Goal: Task Accomplishment & Management: Manage account settings

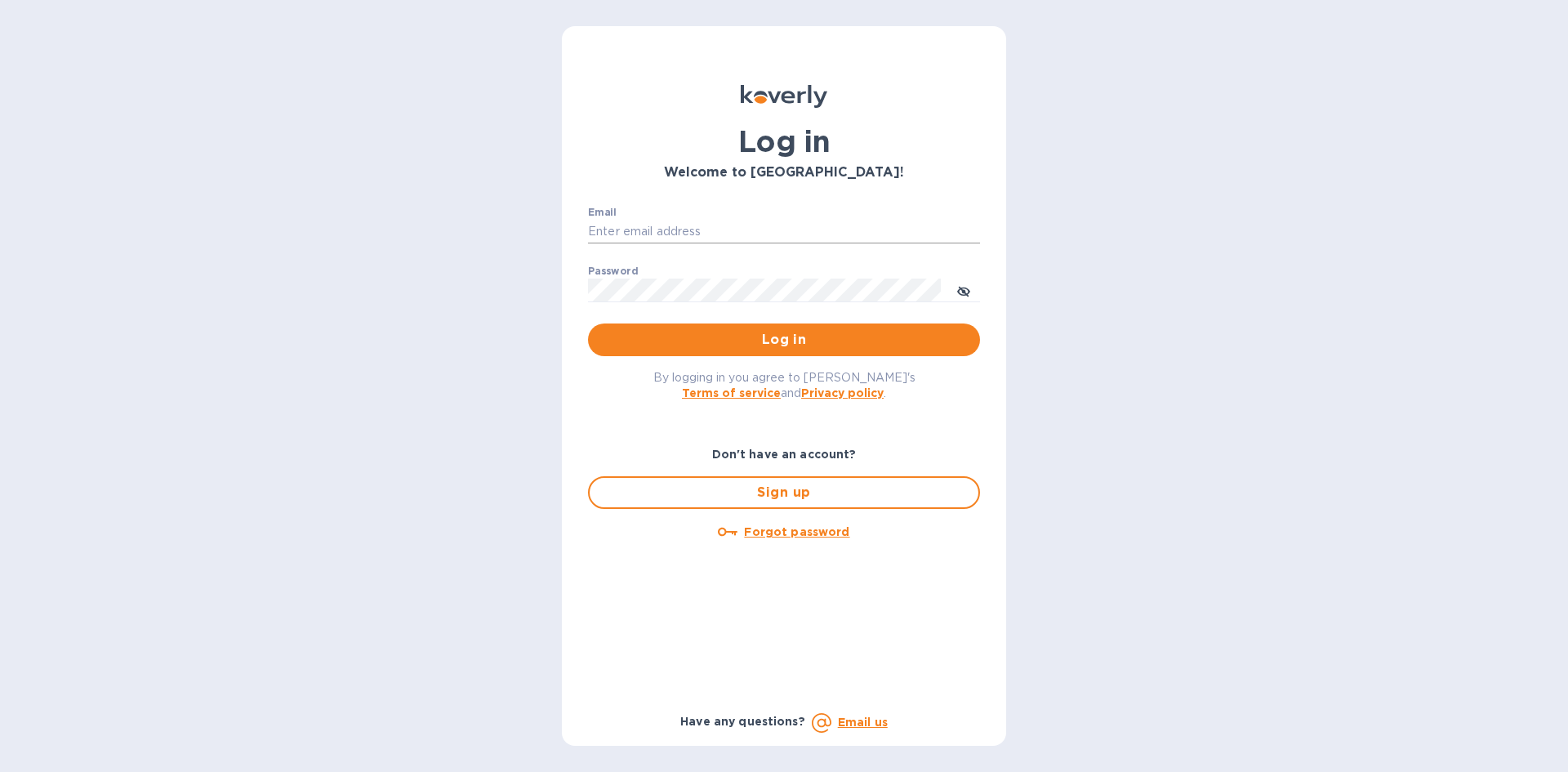
click at [704, 227] on input "Email" at bounding box center [784, 231] width 392 height 25
type input "[EMAIL_ADDRESS][DOMAIN_NAME]"
click at [773, 336] on span "Log in" at bounding box center [783, 340] width 365 height 20
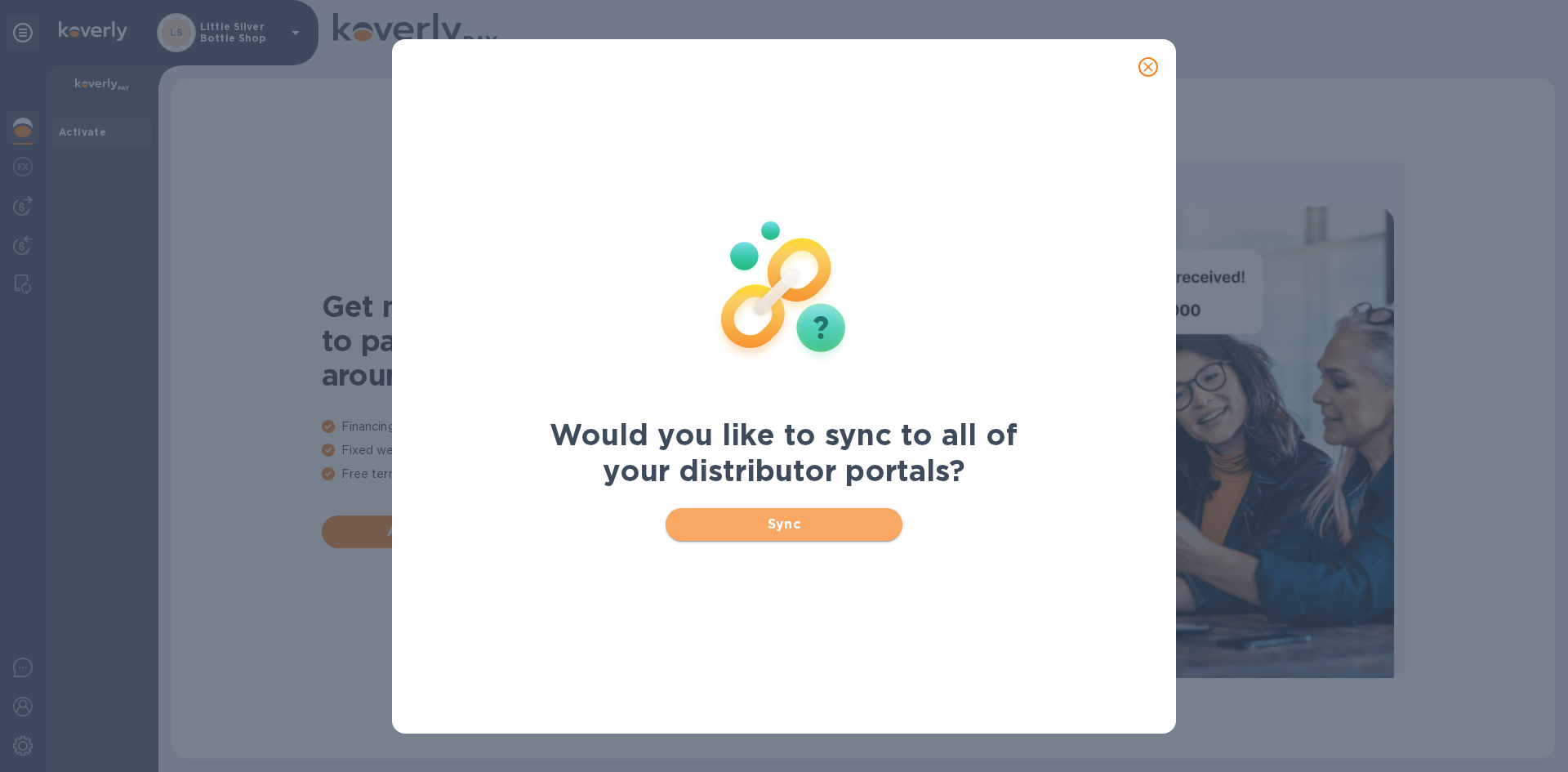
click at [876, 524] on span "Sync" at bounding box center [784, 524] width 212 height 20
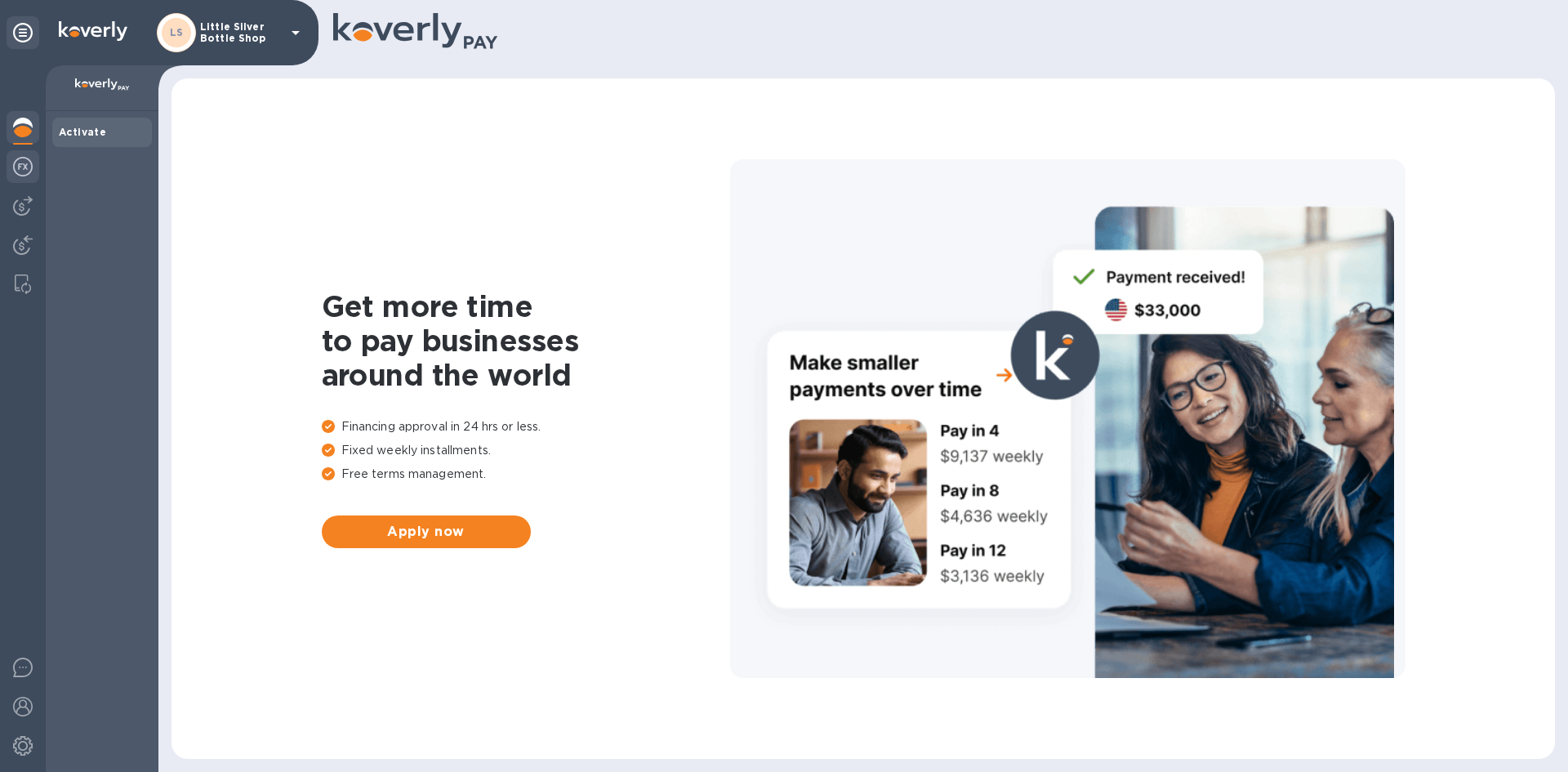
click at [22, 169] on img at bounding box center [23, 166] width 20 height 20
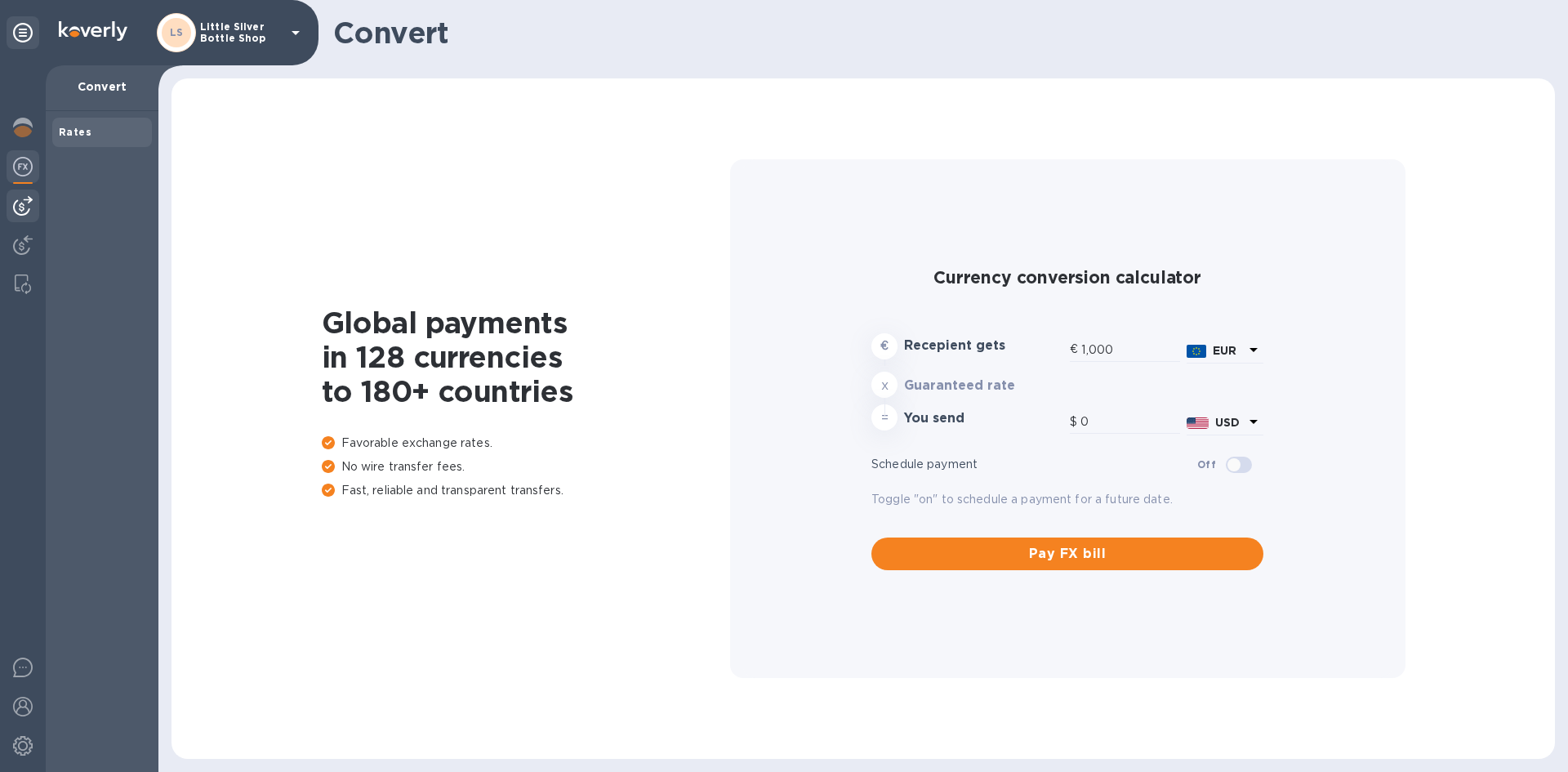
click at [36, 213] on div at bounding box center [23, 205] width 33 height 32
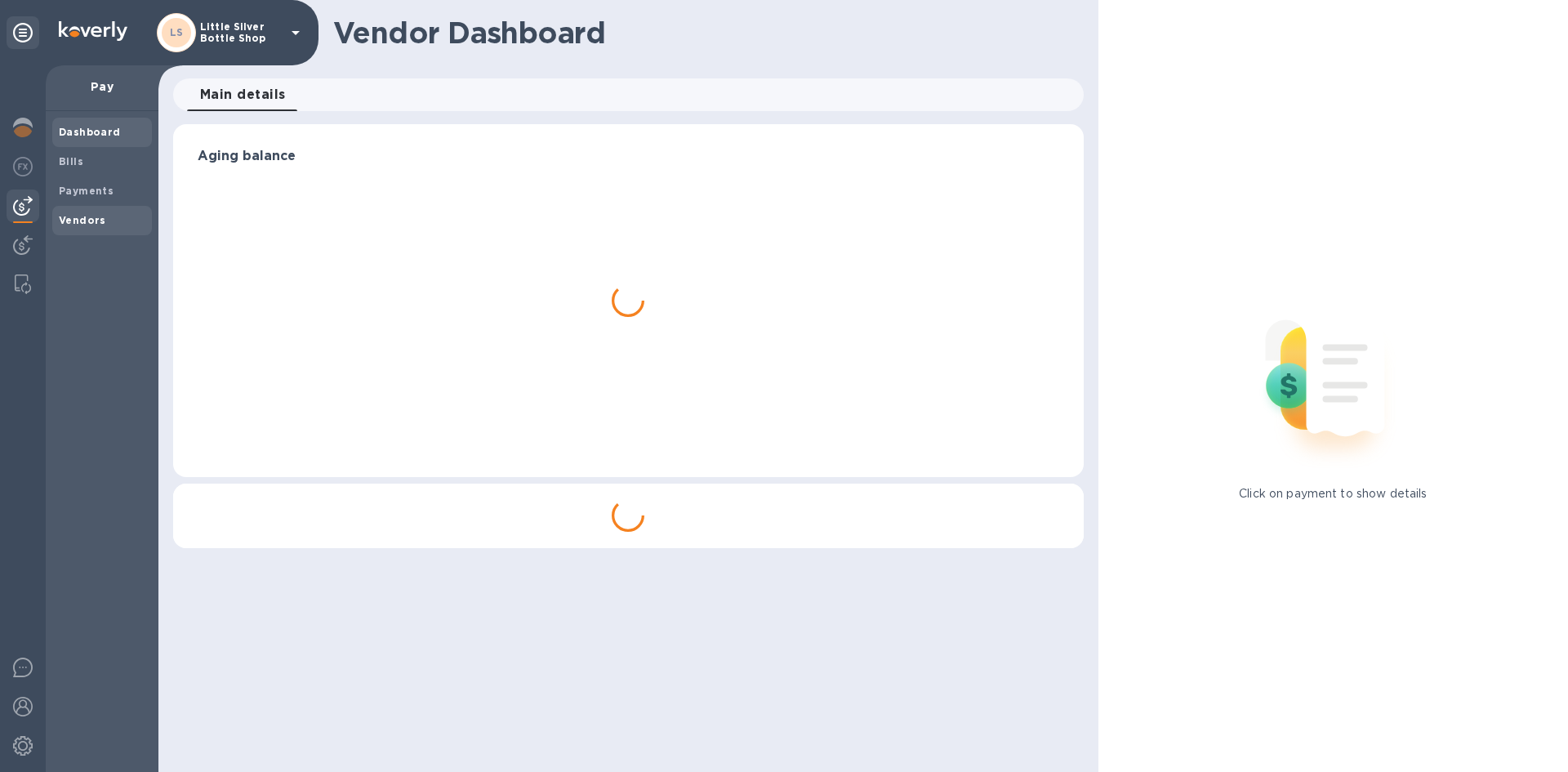
click at [79, 220] on b "Vendors" at bounding box center [83, 220] width 47 height 12
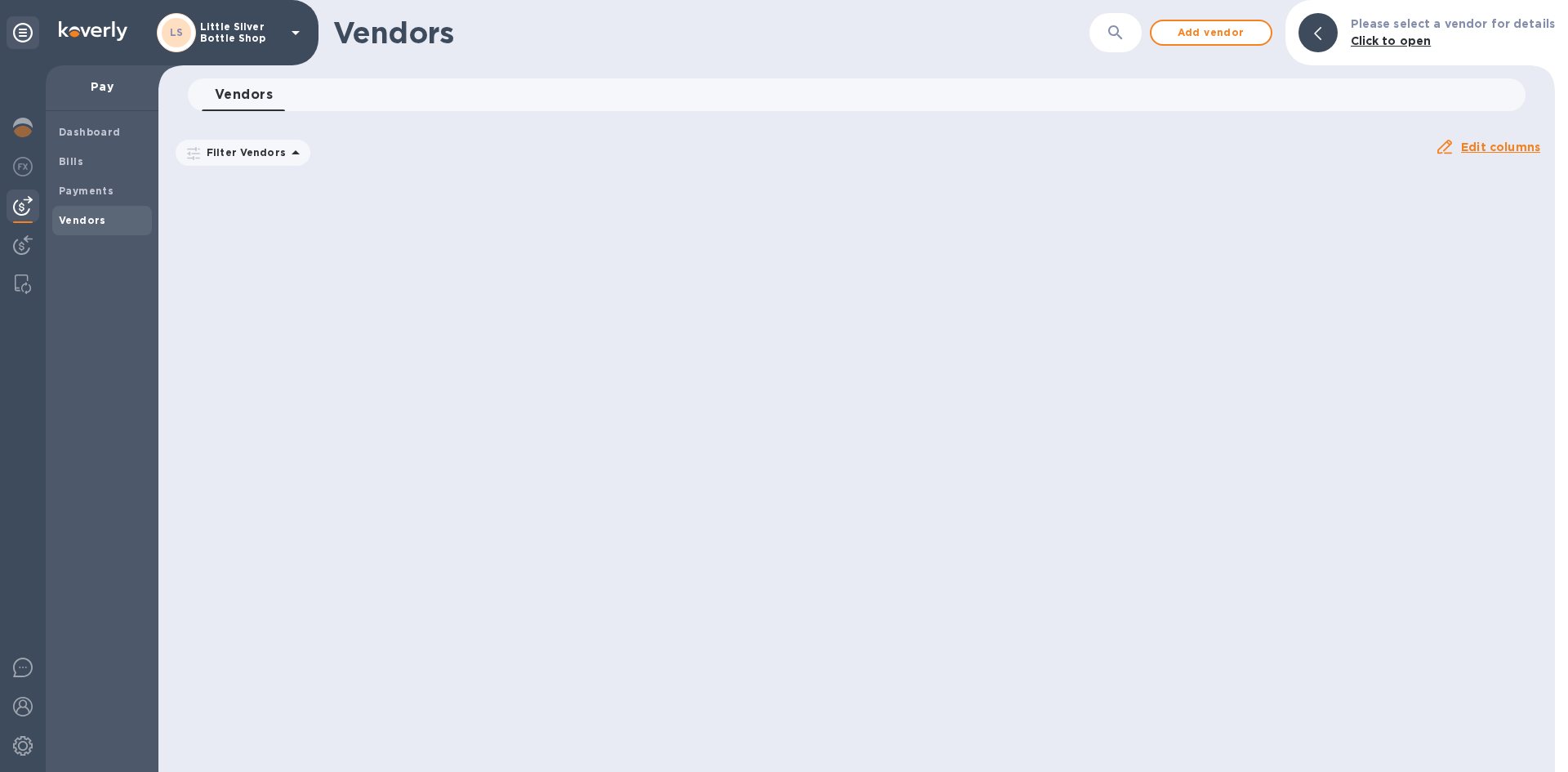
scroll to position [3570, 0]
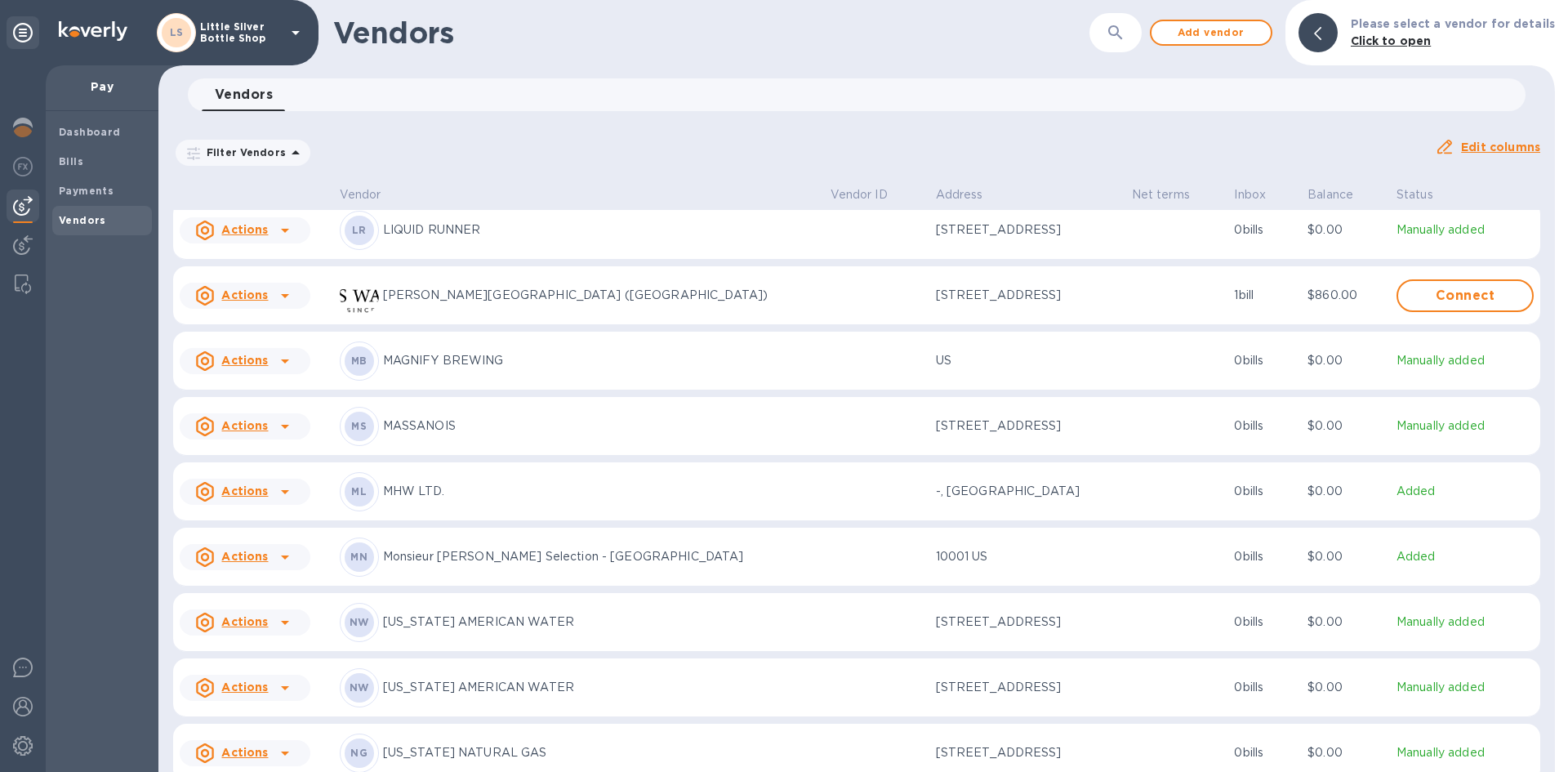
click at [526, 565] on p "Monsieur Touton Selection - NJ" at bounding box center [600, 555] width 434 height 17
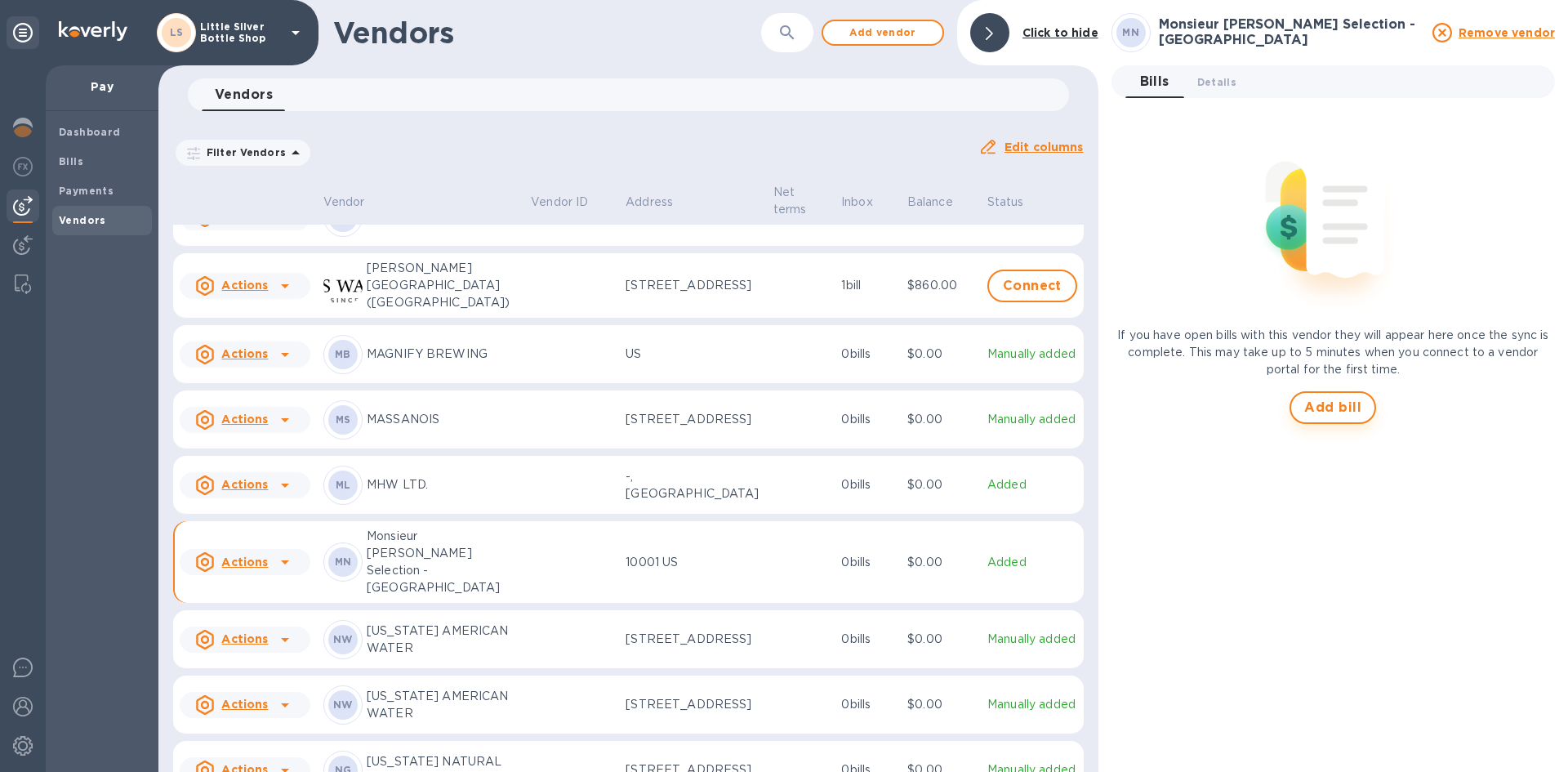
click at [1327, 406] on span "Add bill" at bounding box center [1333, 408] width 57 height 20
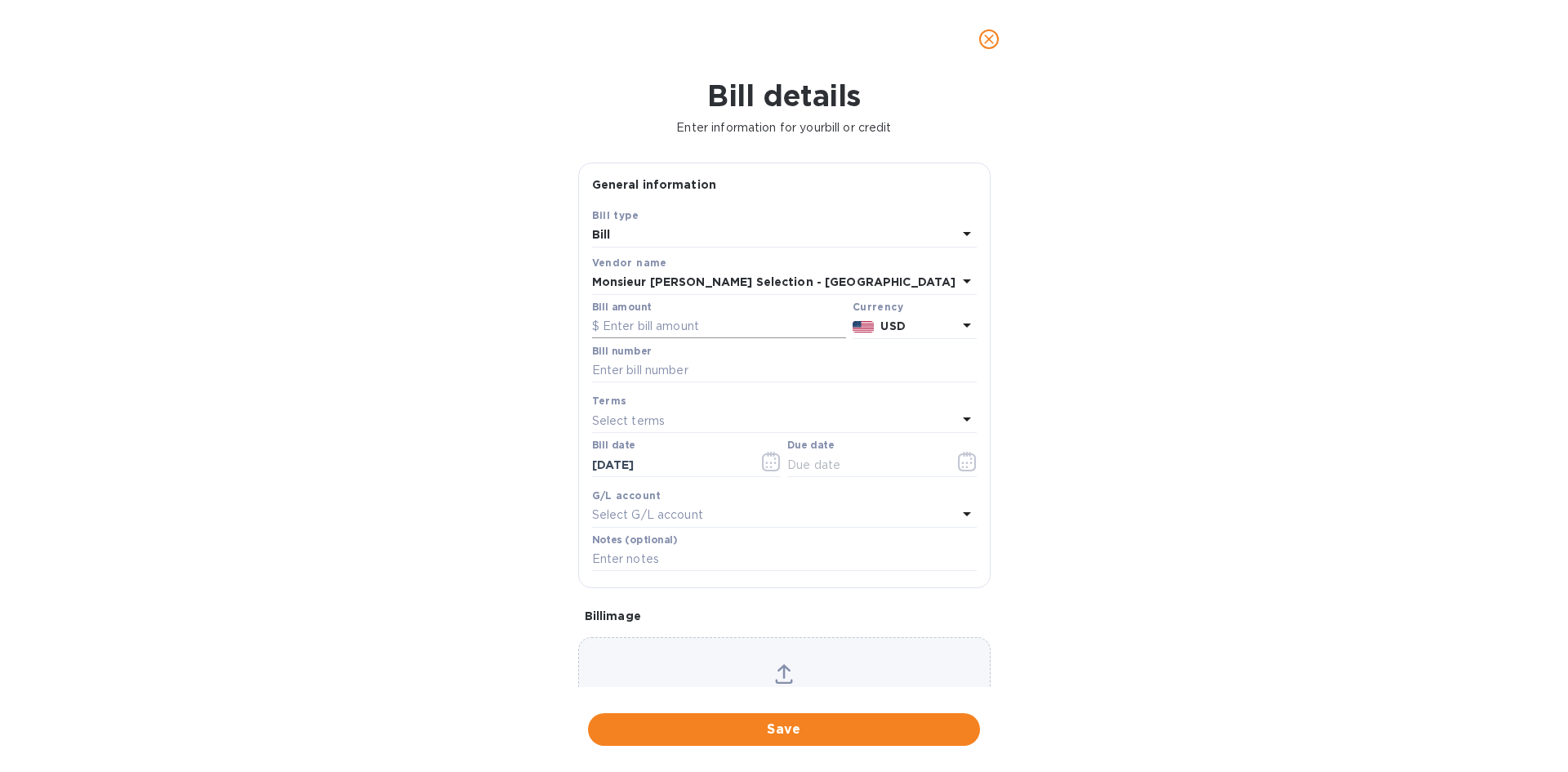
click at [676, 330] on input "text" at bounding box center [719, 326] width 254 height 25
type input "836.00"
click at [659, 372] on input "text" at bounding box center [784, 370] width 385 height 25
type input "408650"
click at [653, 414] on p "Select terms" at bounding box center [628, 420] width 74 height 17
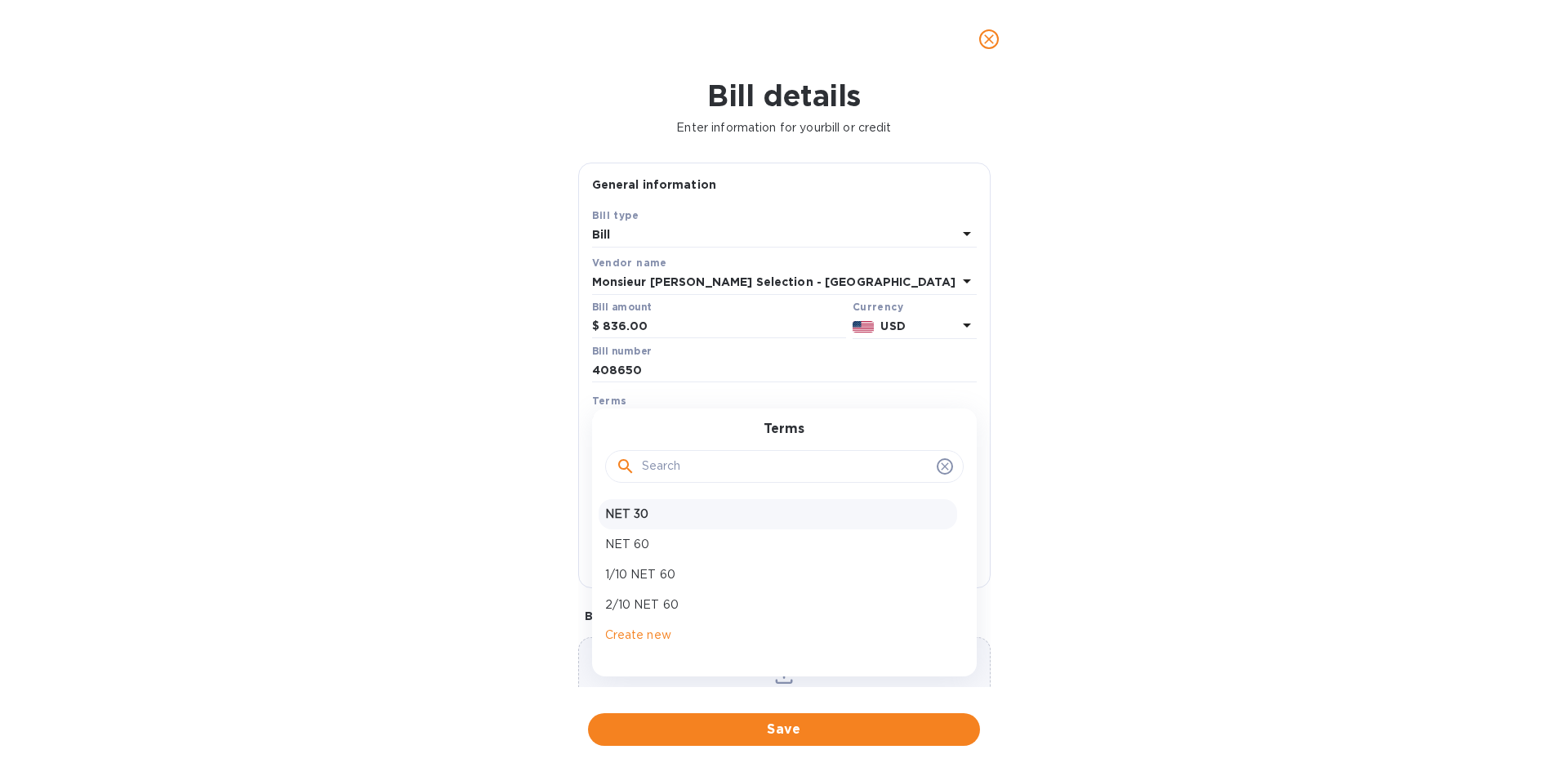
click at [638, 510] on p "NET 30" at bounding box center [777, 513] width 346 height 17
type input "11/07/2025"
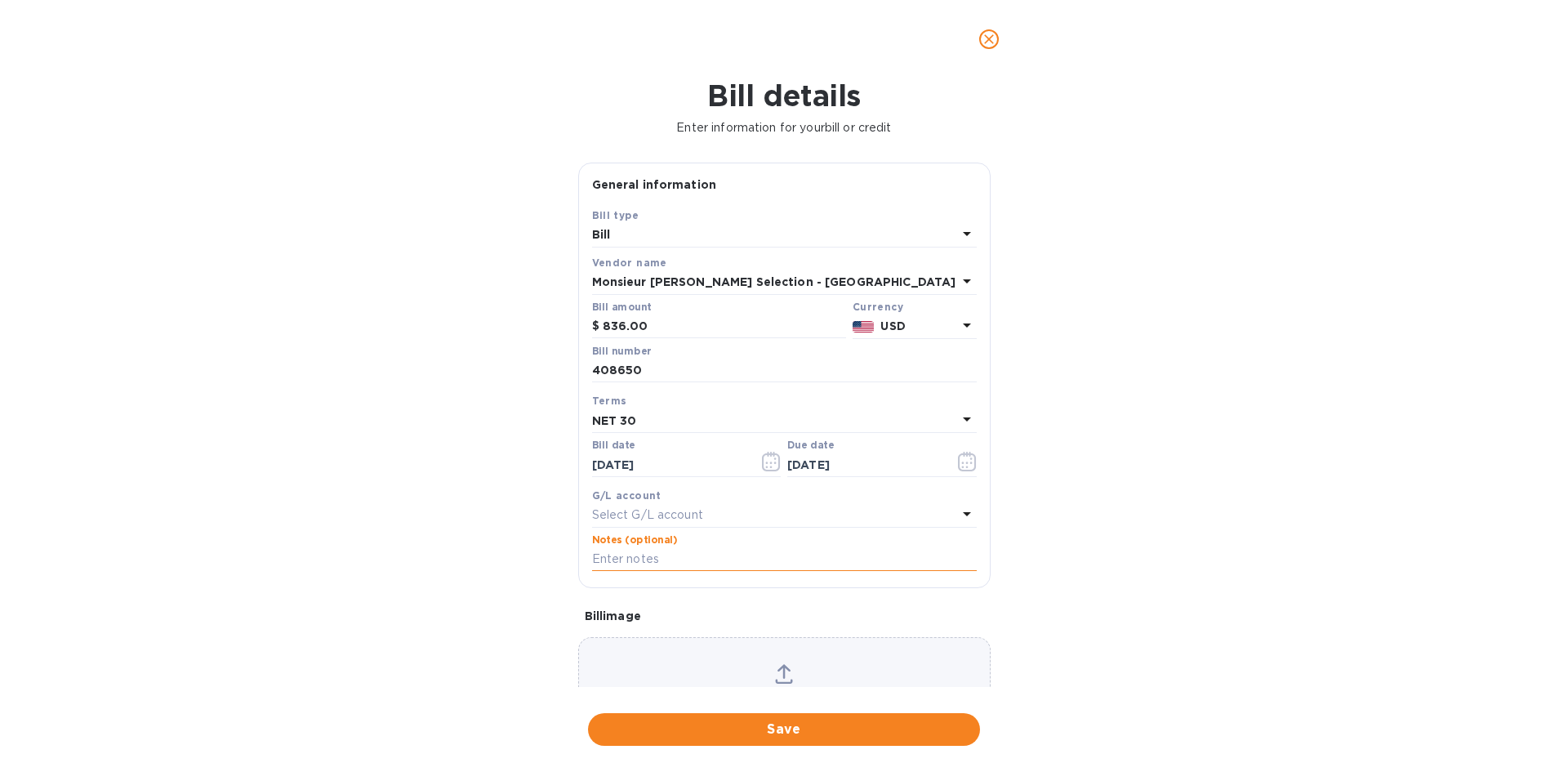
click at [633, 556] on input "text" at bounding box center [784, 559] width 385 height 25
type input "1-30125"
click at [774, 728] on span "Save" at bounding box center [783, 730] width 365 height 20
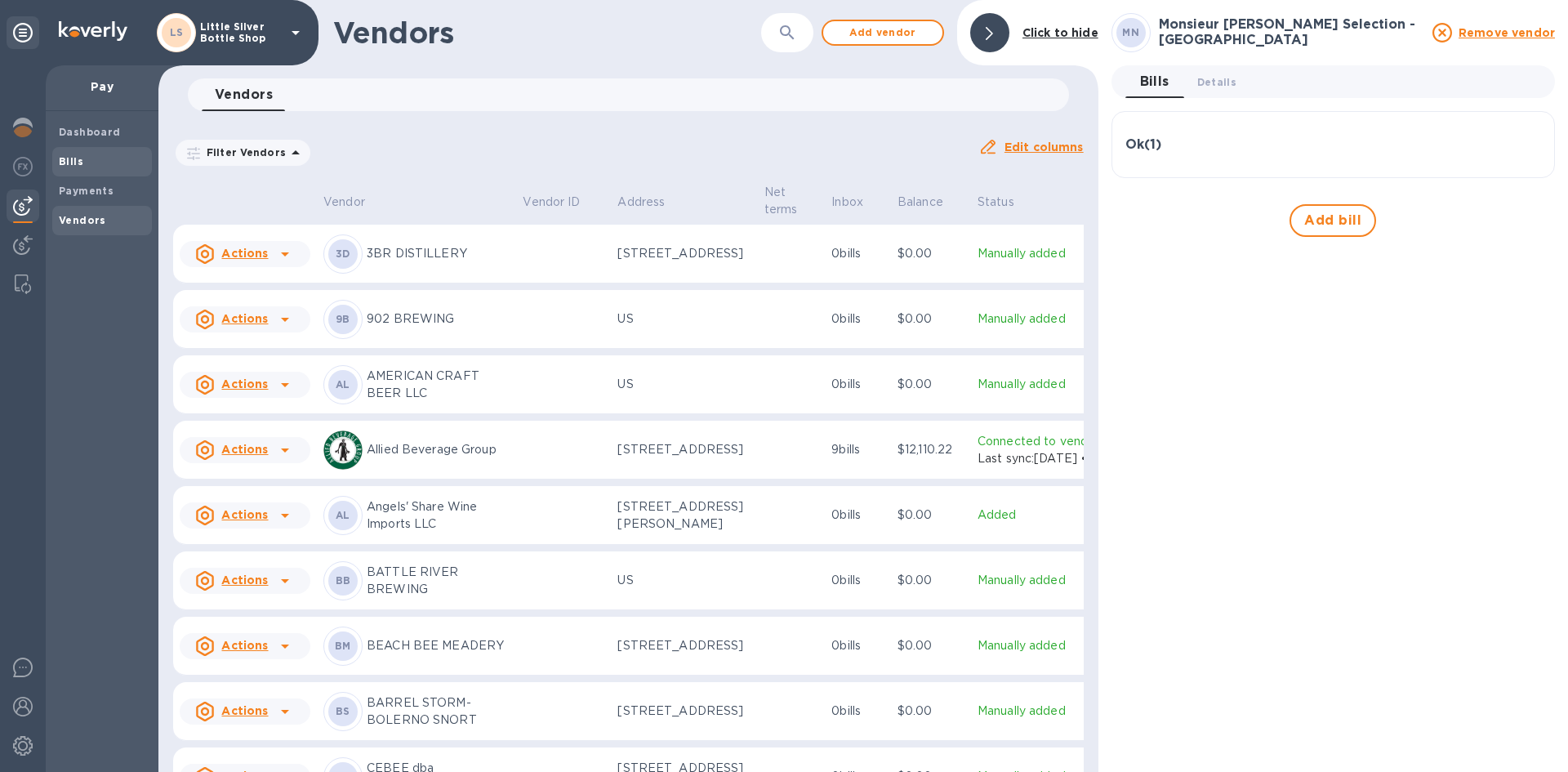
click at [69, 159] on b "Bills" at bounding box center [71, 161] width 25 height 12
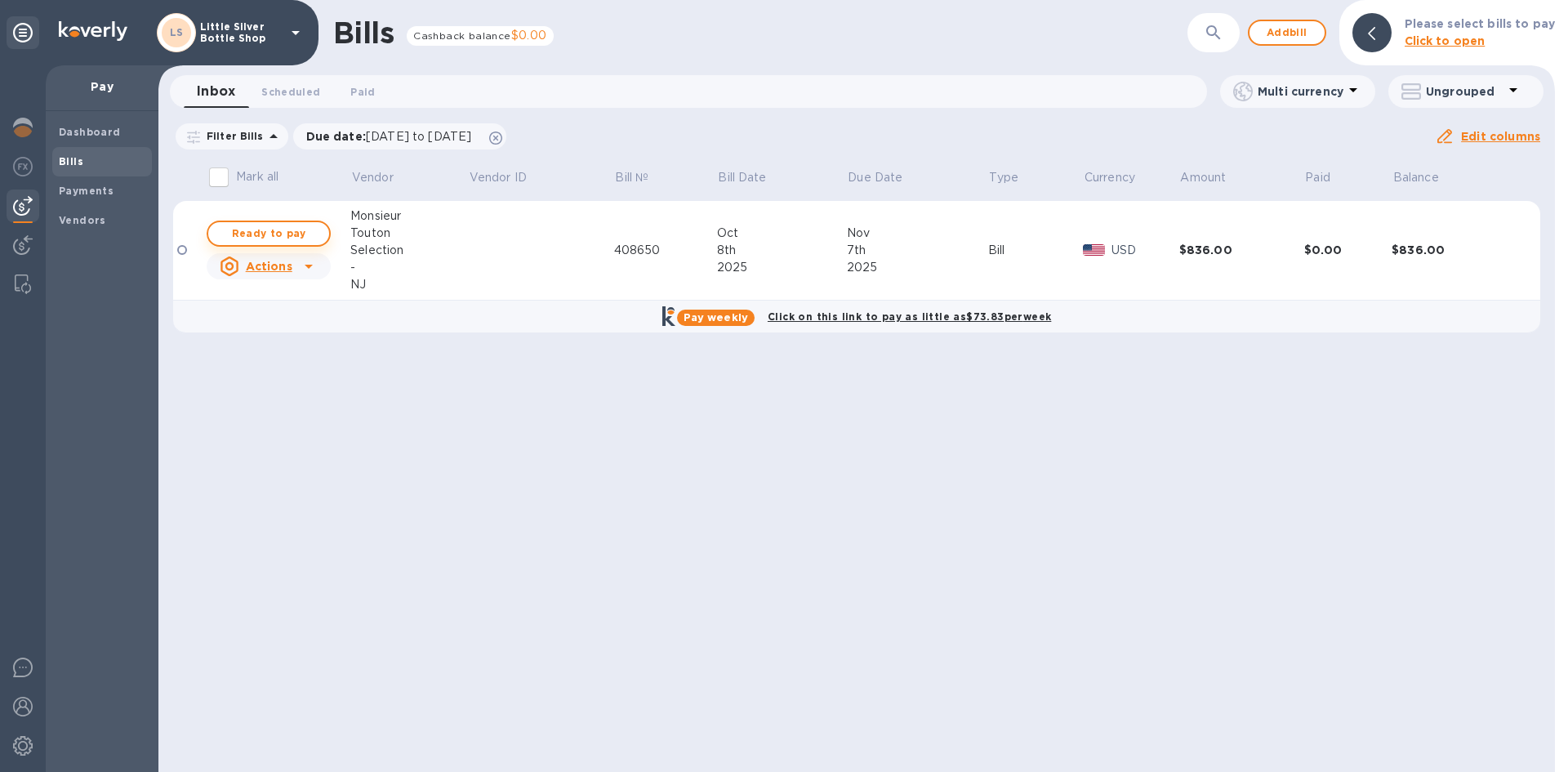
click at [254, 230] on span "Ready to pay" at bounding box center [269, 233] width 95 height 20
checkbox input "true"
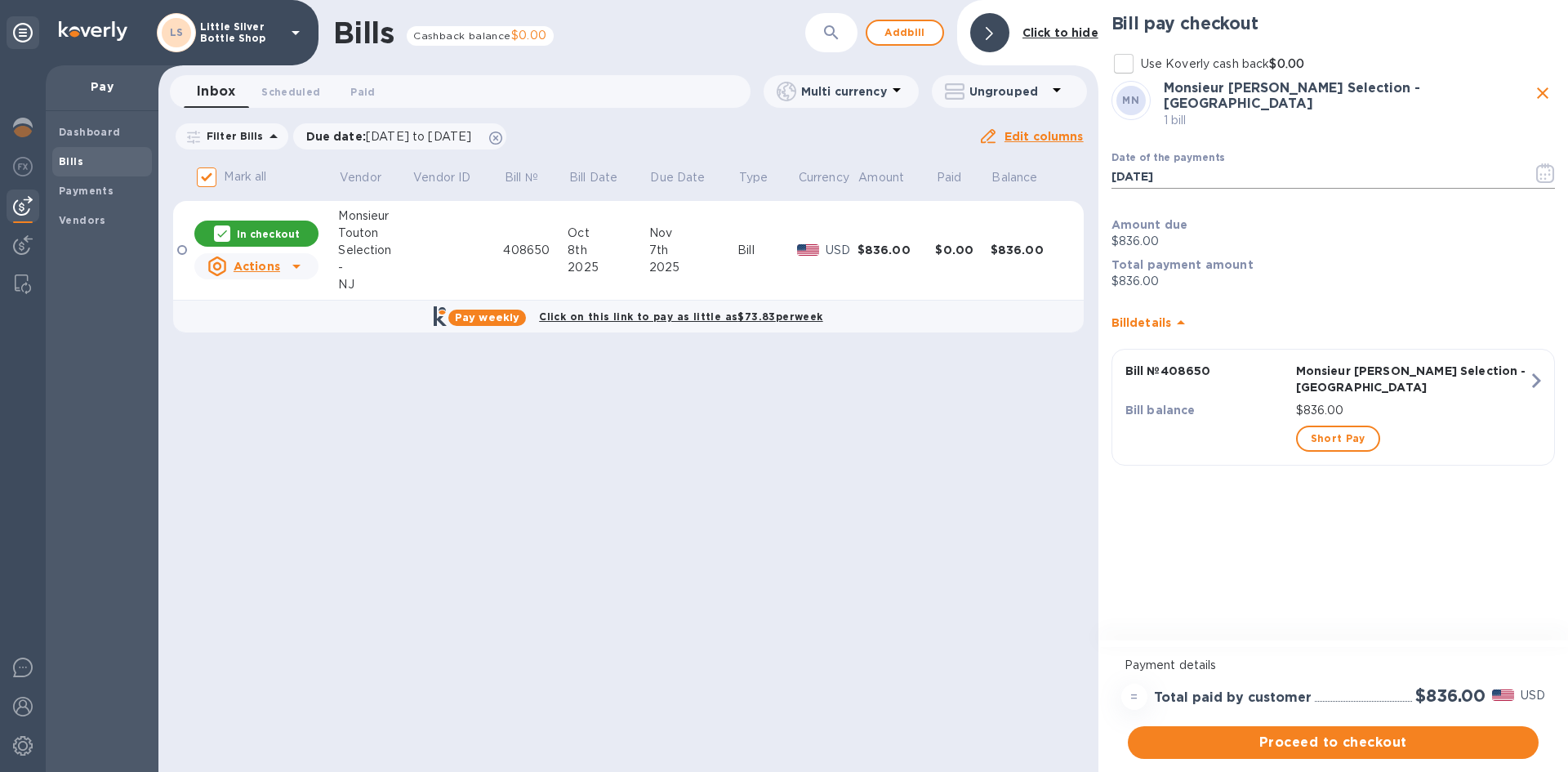
click at [1547, 163] on icon "button" at bounding box center [1545, 173] width 19 height 20
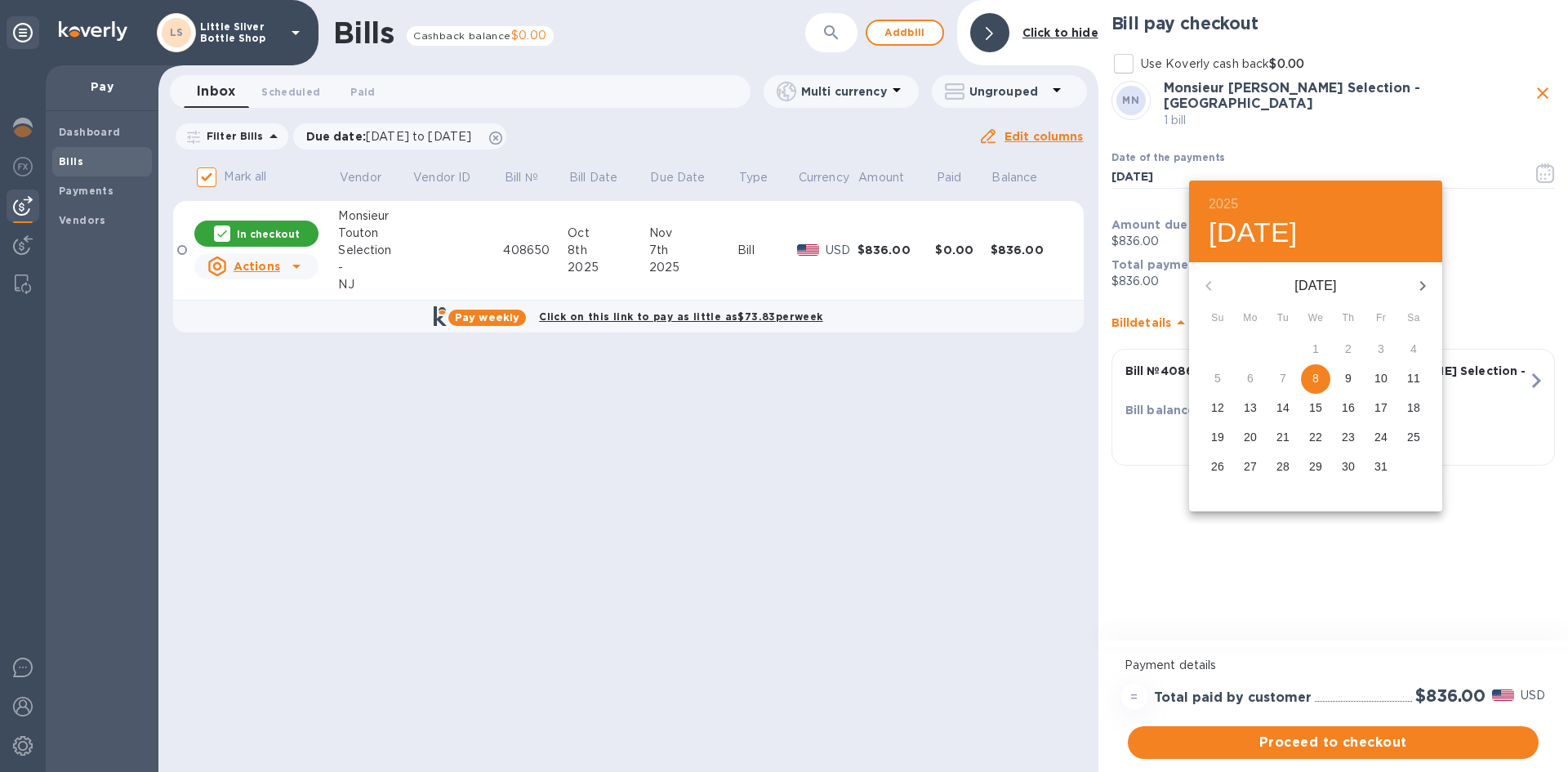
click at [1424, 291] on icon "button" at bounding box center [1423, 286] width 20 height 20
click at [1408, 348] on span "1" at bounding box center [1413, 349] width 30 height 17
type input "11/01/2025"
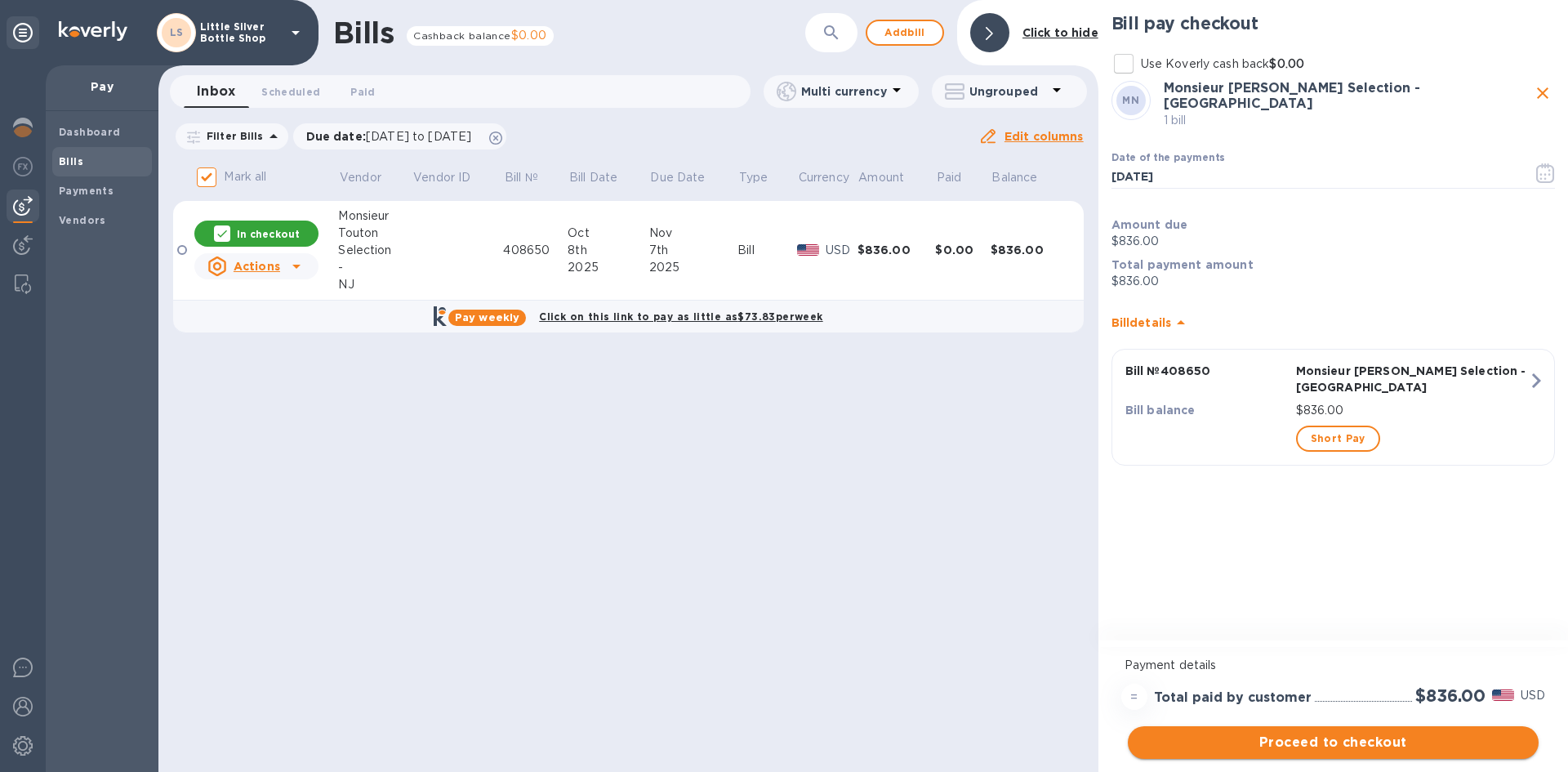
click at [1260, 743] on span "Proceed to checkout" at bounding box center [1333, 742] width 385 height 20
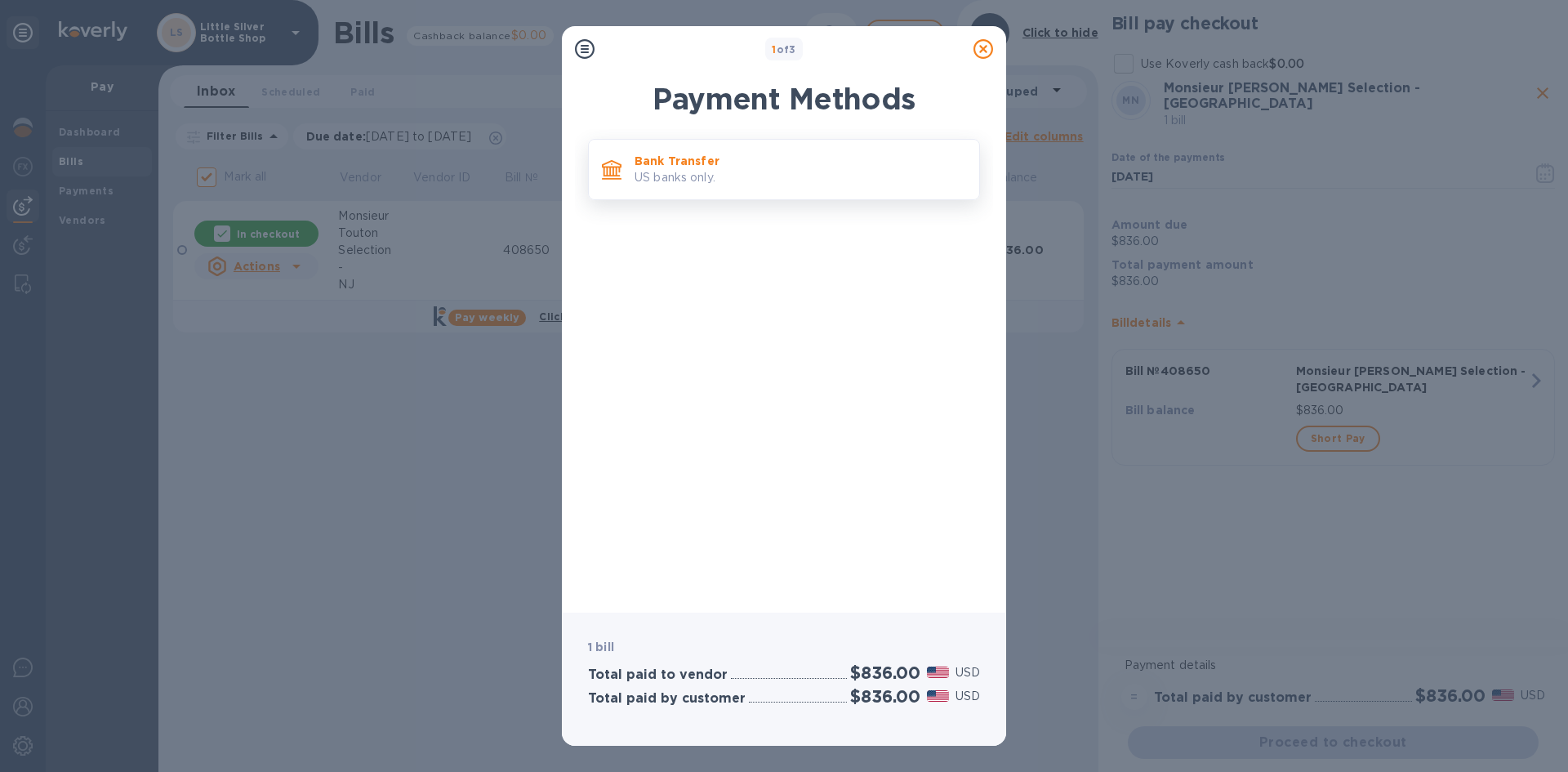
click at [770, 179] on p "US banks only." at bounding box center [800, 177] width 332 height 17
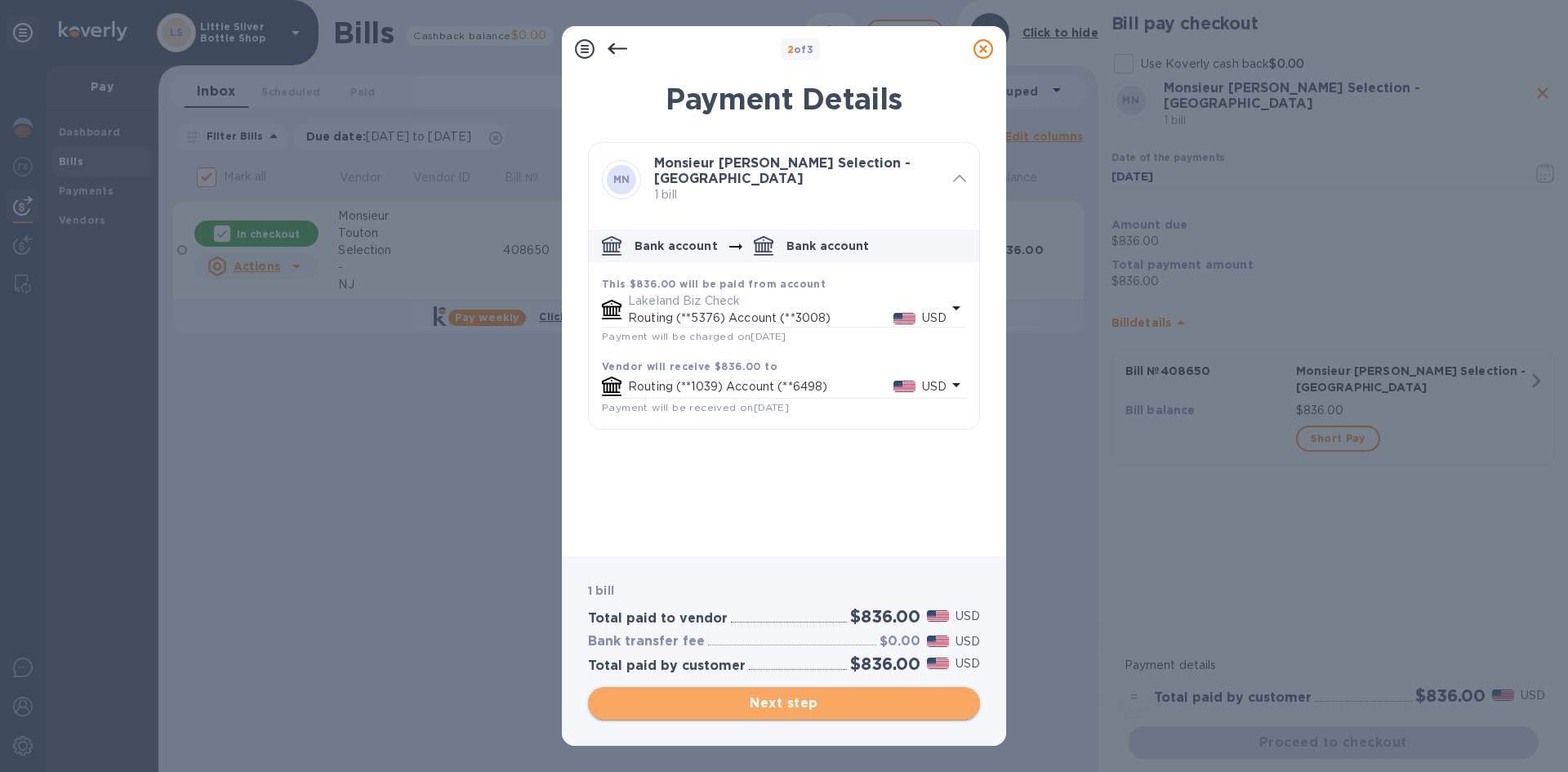
click at [882, 707] on span "Next step" at bounding box center [783, 703] width 365 height 20
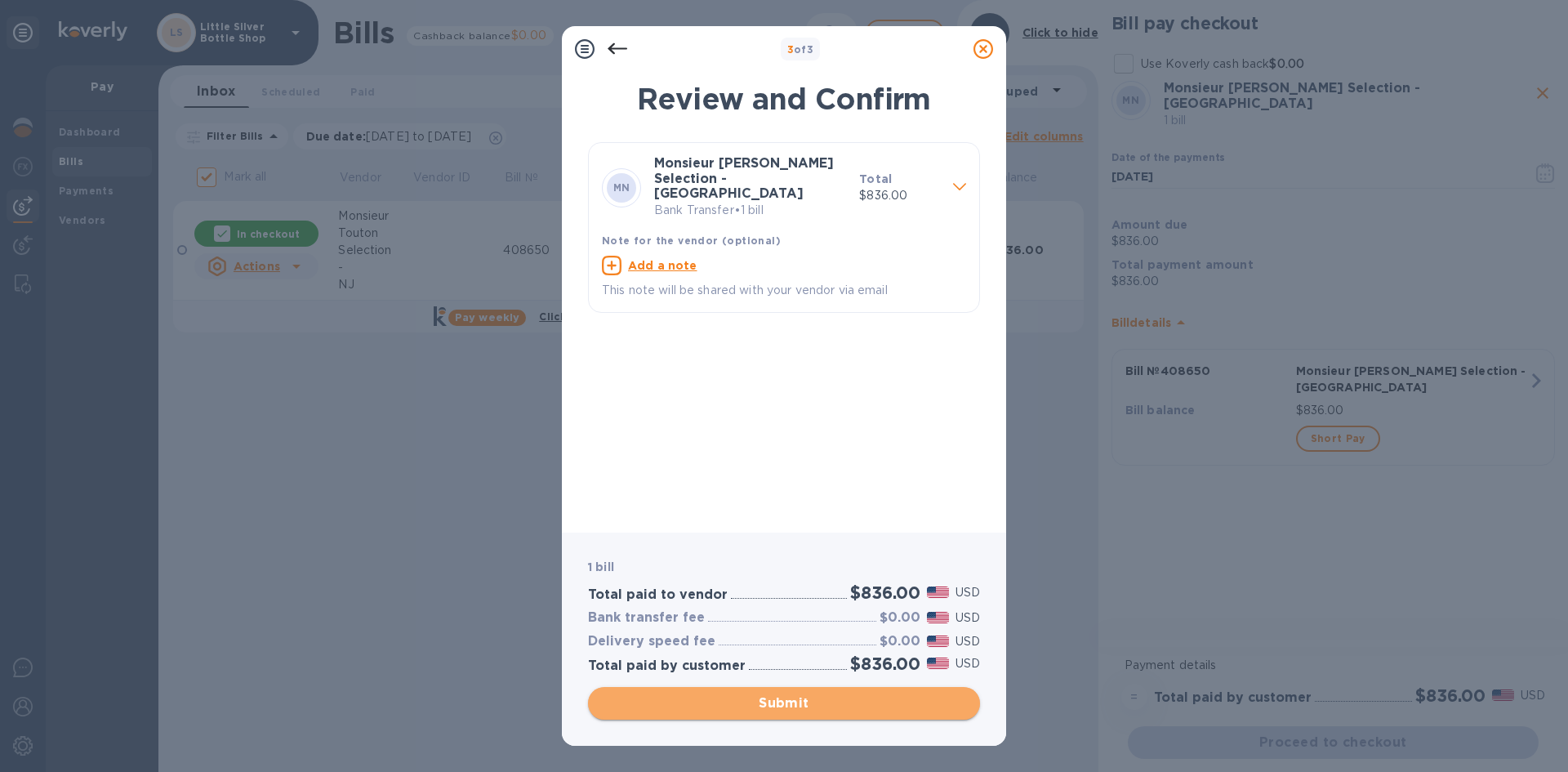
click at [882, 707] on span "Submit" at bounding box center [783, 703] width 365 height 20
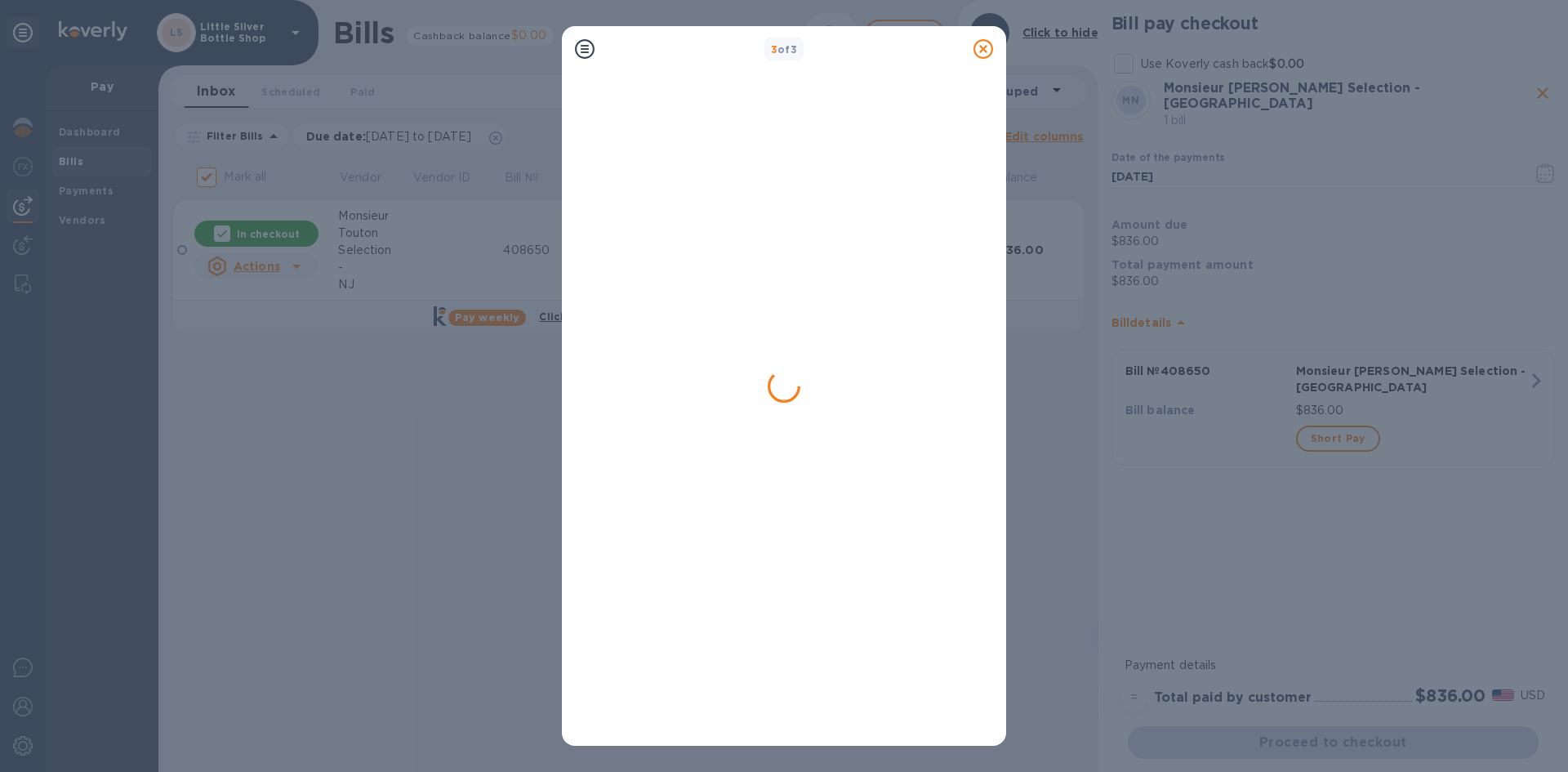
checkbox input "false"
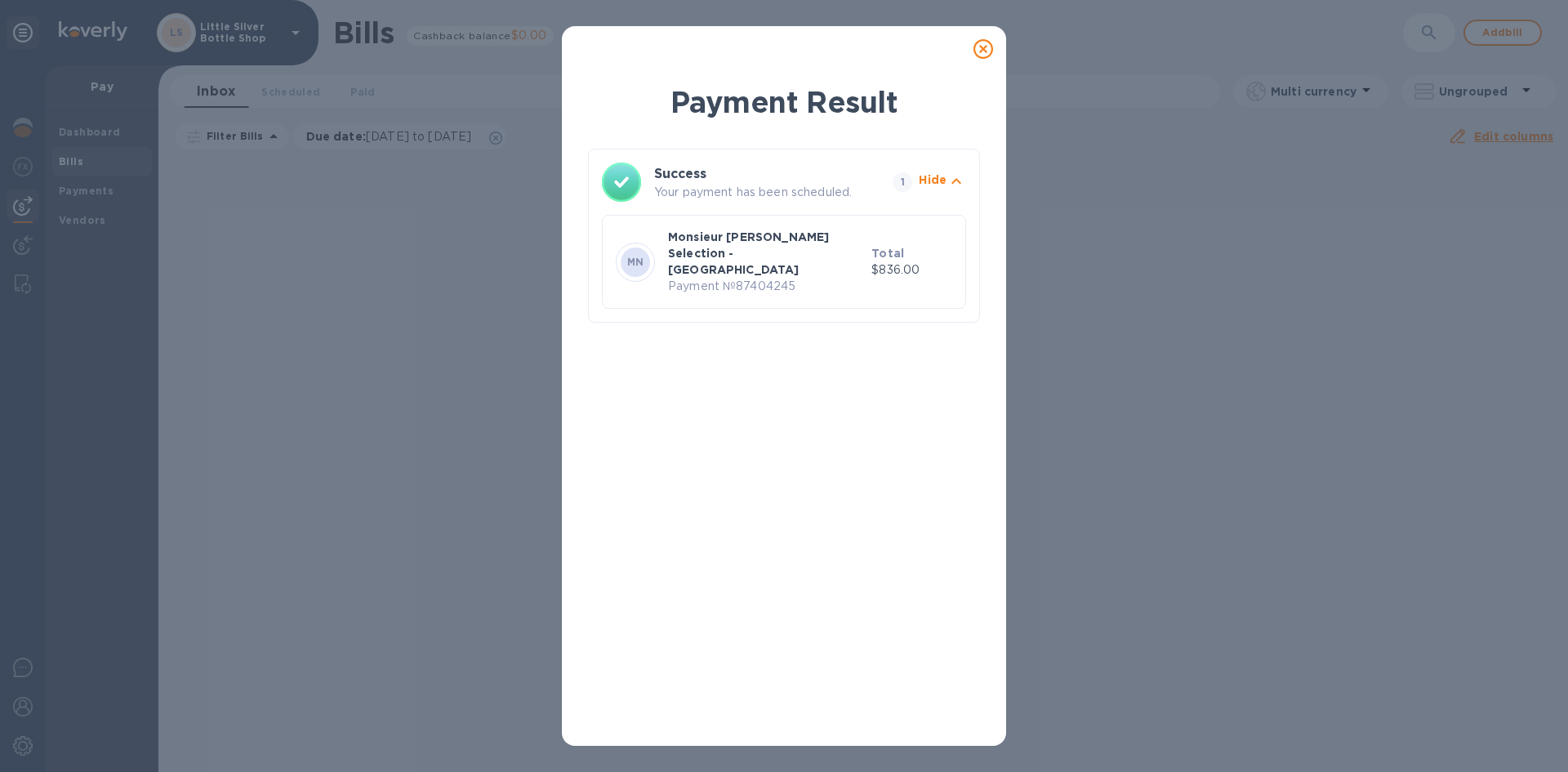
click at [983, 54] on icon at bounding box center [983, 49] width 20 height 20
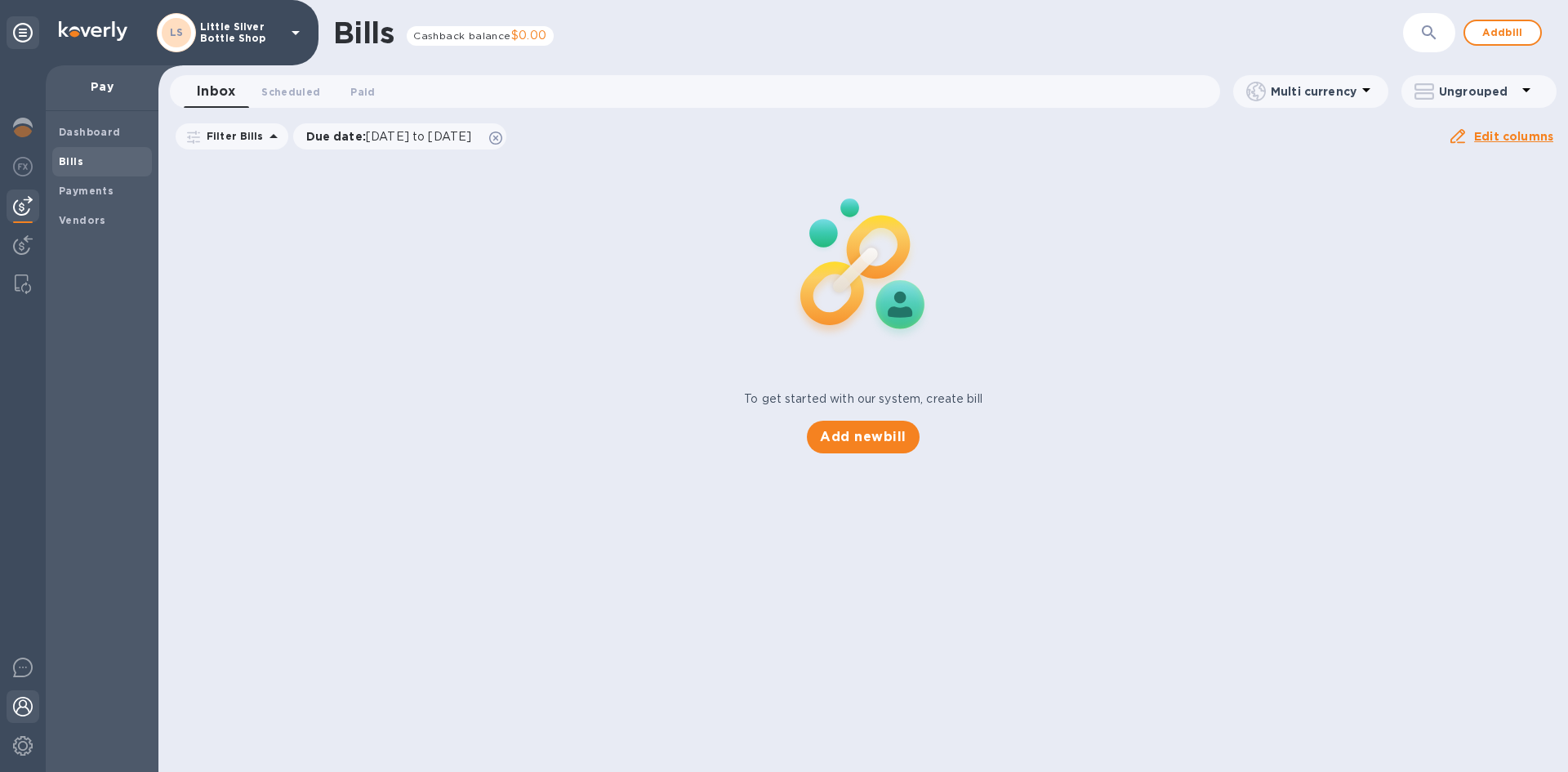
click at [23, 703] on img at bounding box center [23, 706] width 20 height 20
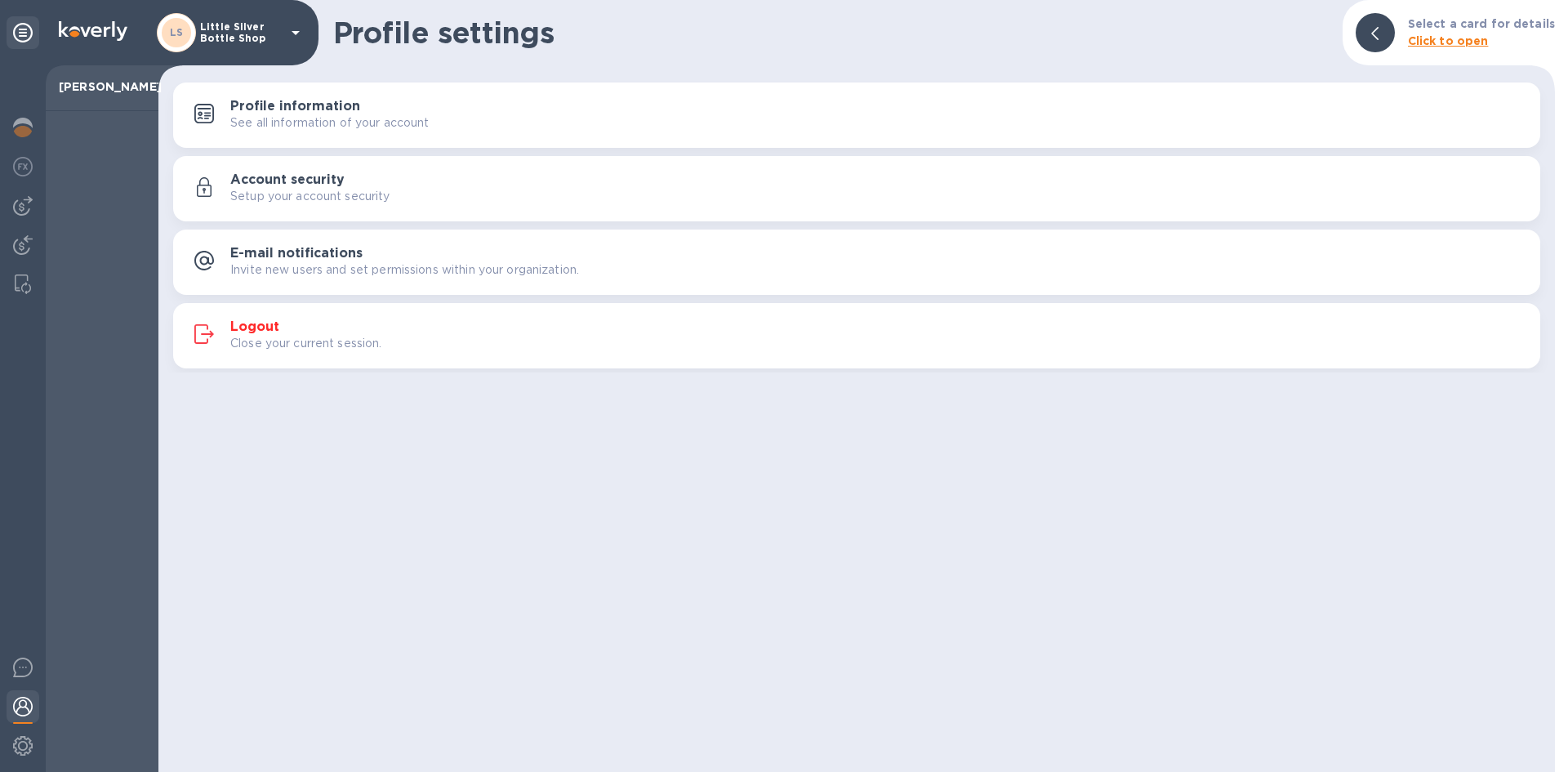
click at [252, 323] on h3 "Logout" at bounding box center [255, 327] width 49 height 16
